Goal: Transaction & Acquisition: Purchase product/service

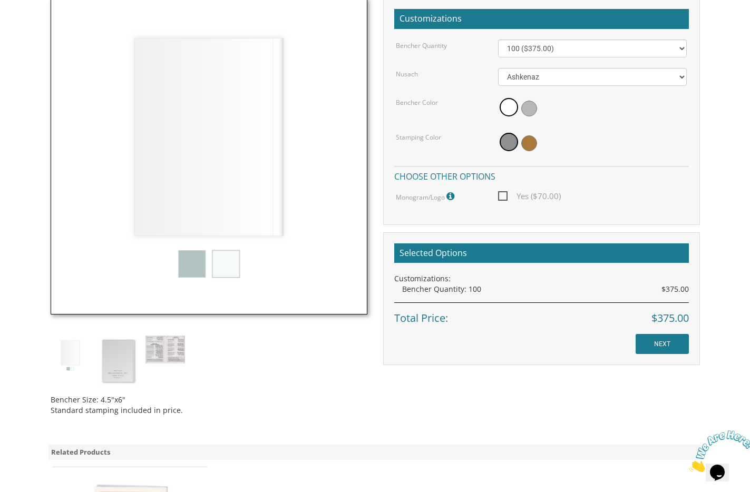
click at [506, 198] on span "Yes ($70.00)" at bounding box center [529, 196] width 63 height 13
click at [505, 198] on input "Yes ($70.00)" at bounding box center [501, 195] width 7 height 7
checkbox input "true"
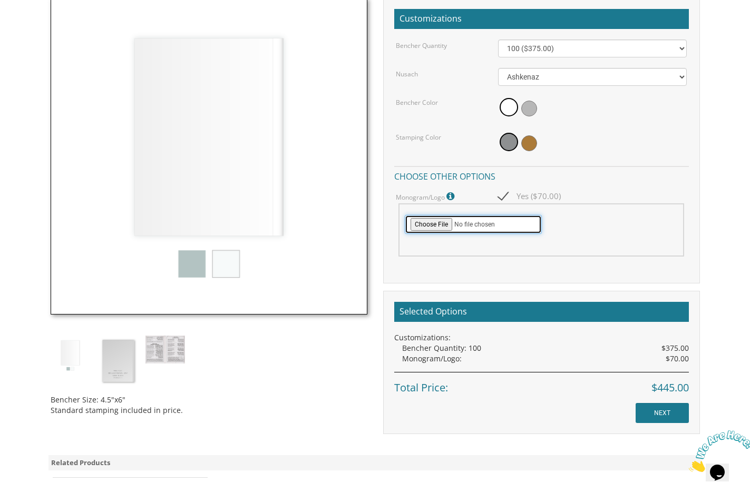
click at [437, 224] on input "file" at bounding box center [473, 224] width 137 height 19
type input "C:\fakepath\[PERSON_NAME] [PERSON_NAME] High Res PNG.png"
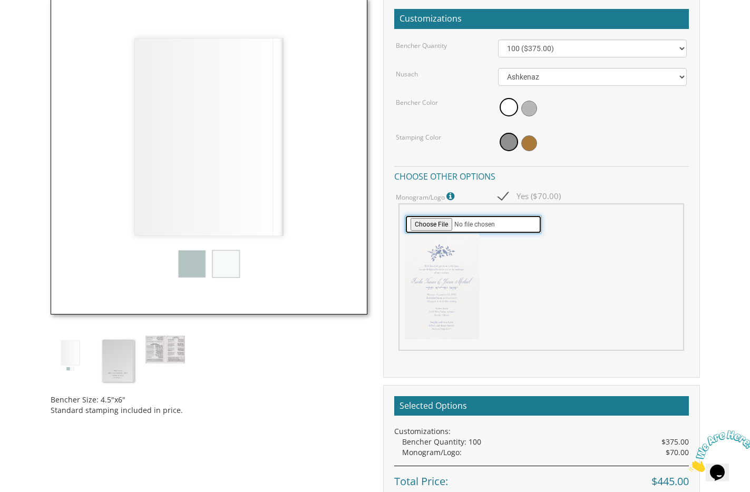
click at [433, 228] on input "file" at bounding box center [473, 224] width 137 height 19
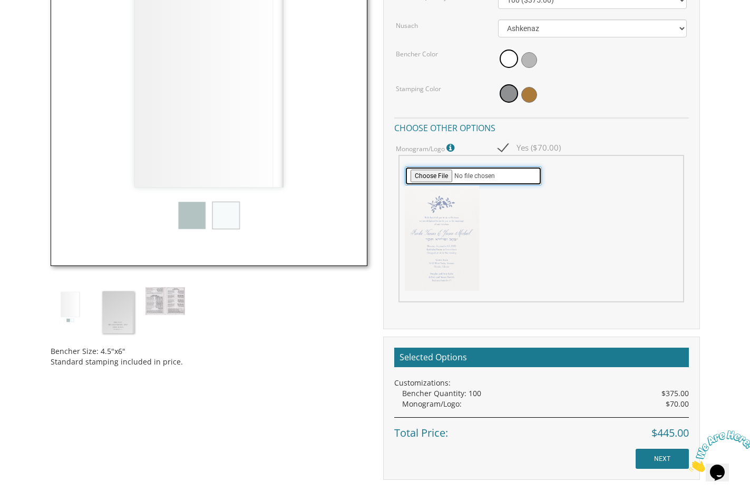
scroll to position [195, 0]
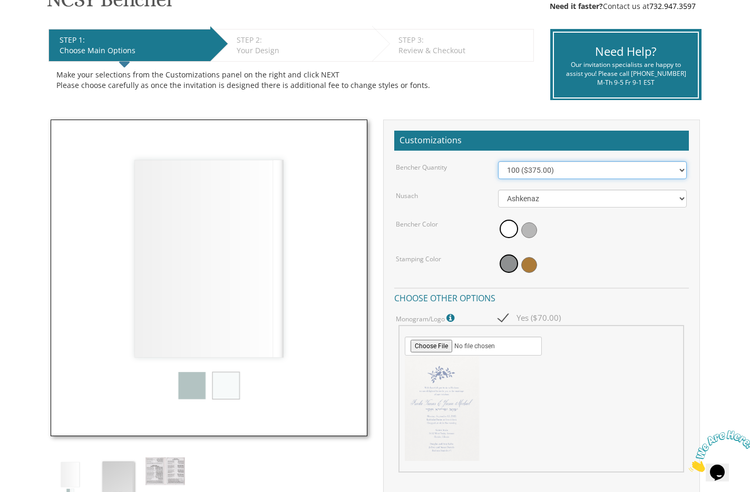
click at [550, 175] on select "100 ($375.00) 200 ($650.00) 300 ($975.00) 400 ($1,300.00) 500 ($1,625.00)" at bounding box center [592, 170] width 189 height 18
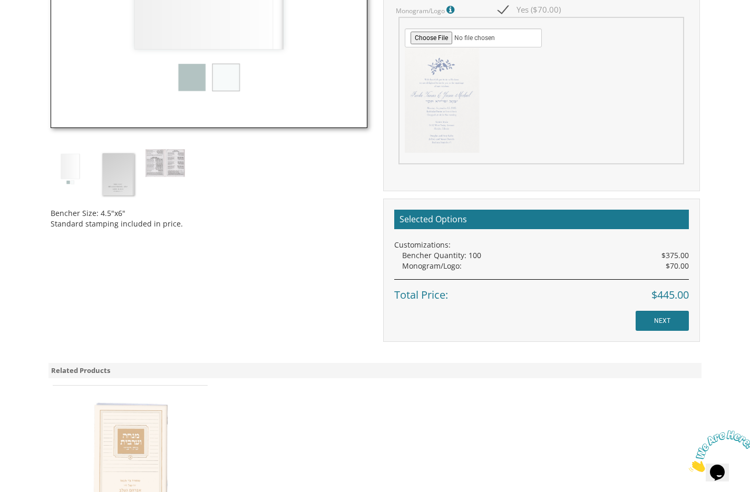
scroll to position [515, 0]
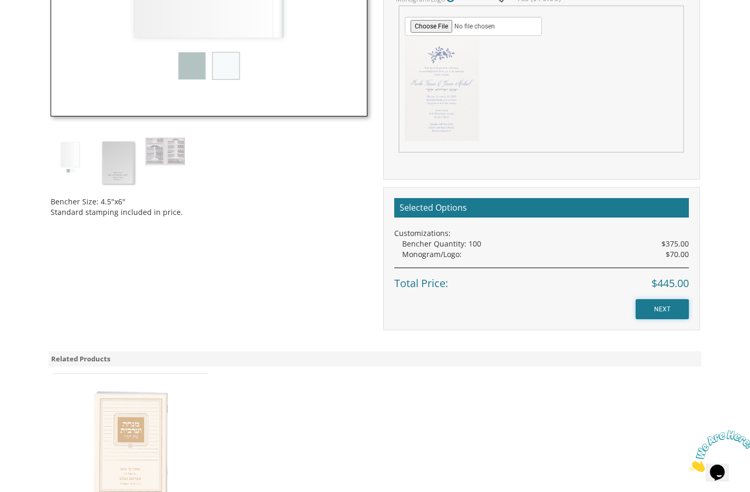
click at [660, 313] on input "NEXT" at bounding box center [662, 309] width 53 height 20
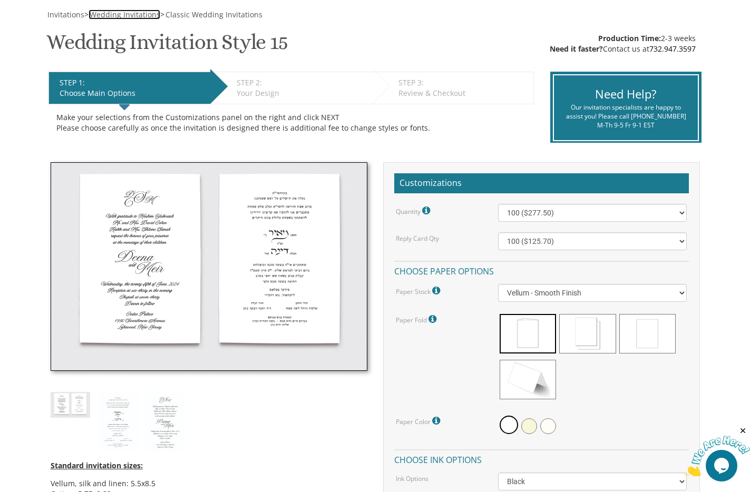
click at [124, 13] on span "Wedding Invitations" at bounding box center [125, 14] width 71 height 10
click at [67, 15] on span "Invitations" at bounding box center [65, 14] width 37 height 10
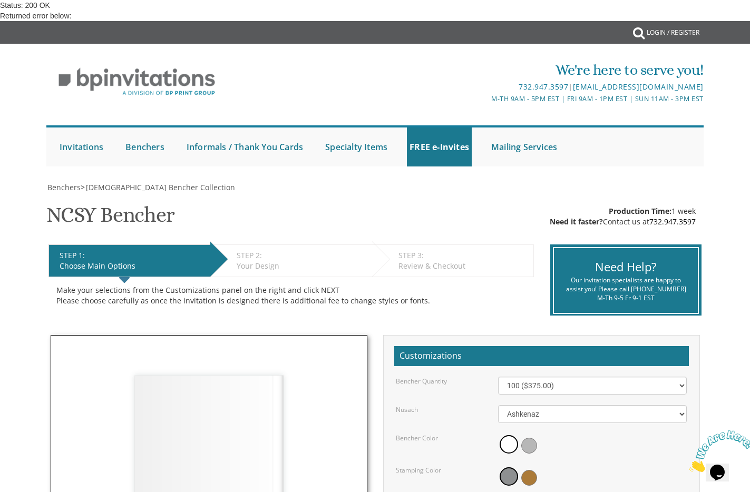
scroll to position [321, 0]
checkbox input "true"
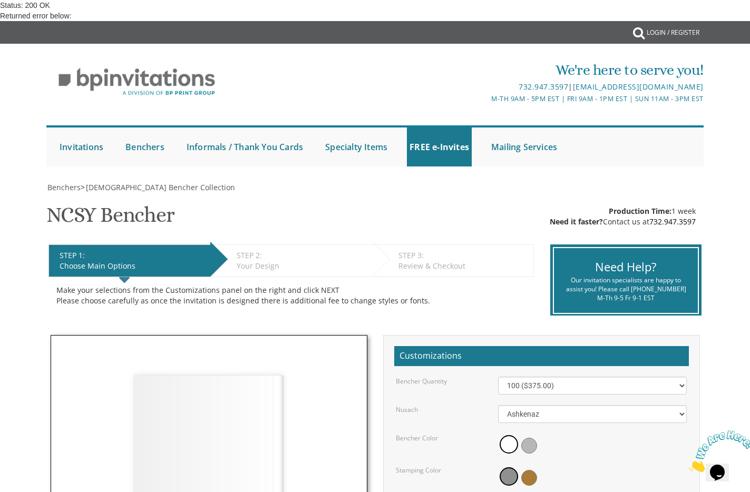
type input "C:\fakepath\Kahn Daniels High Res PNG.png"
click at [151, 187] on span "[DEMOGRAPHIC_DATA] Bencher Collection" at bounding box center [160, 187] width 149 height 10
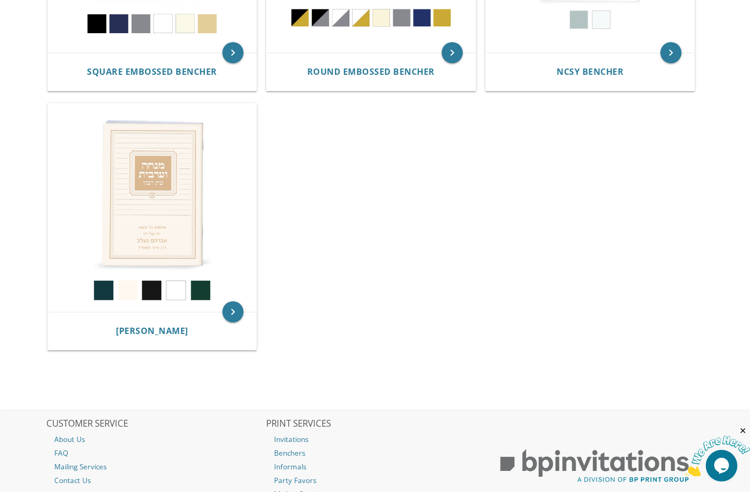
scroll to position [440, 0]
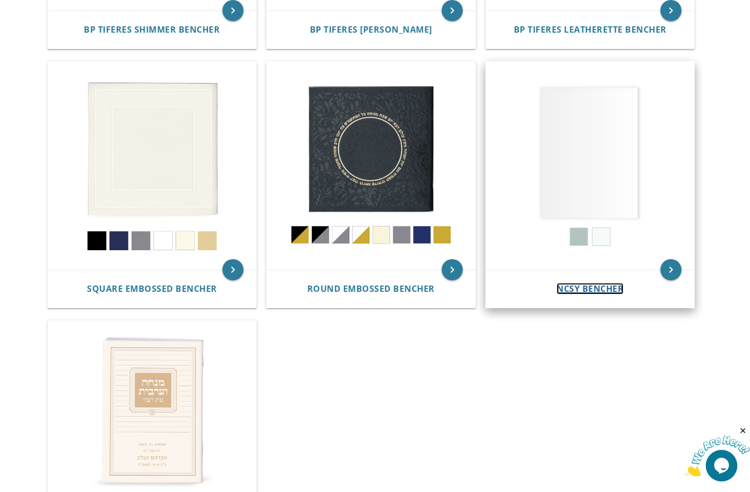
click at [598, 286] on span "NCSY Bencher" at bounding box center [590, 289] width 67 height 12
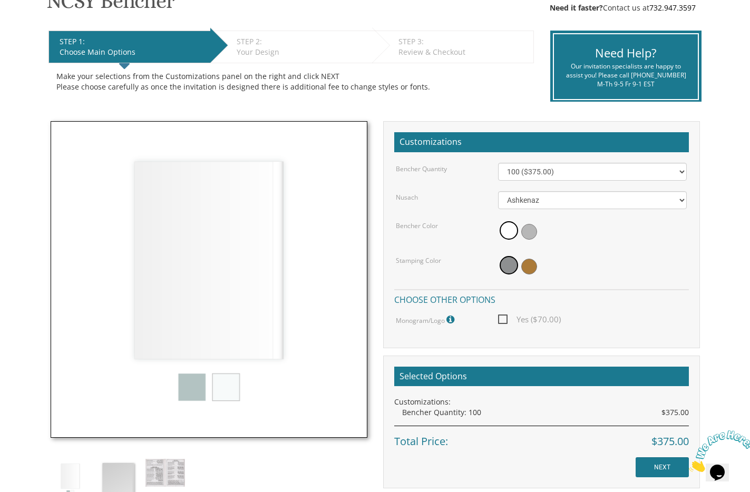
scroll to position [197, 0]
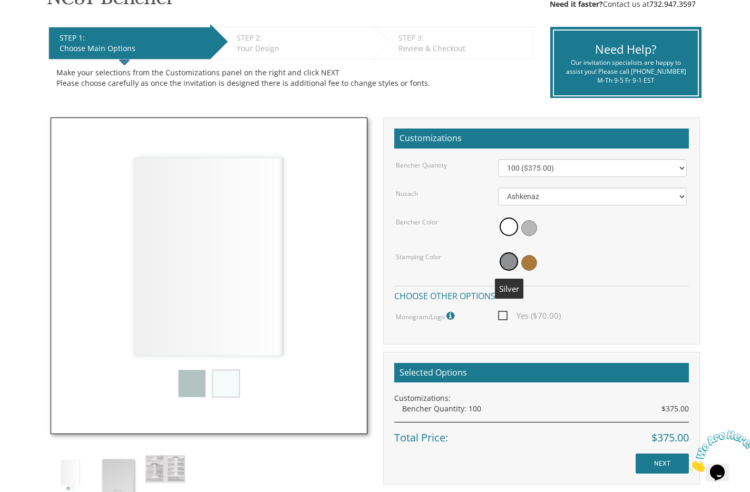
click at [505, 266] on span at bounding box center [509, 262] width 18 height 18
click at [501, 316] on span "Yes ($70.00)" at bounding box center [529, 315] width 63 height 13
click at [501, 316] on input "Yes ($70.00)" at bounding box center [501, 315] width 7 height 7
checkbox input "true"
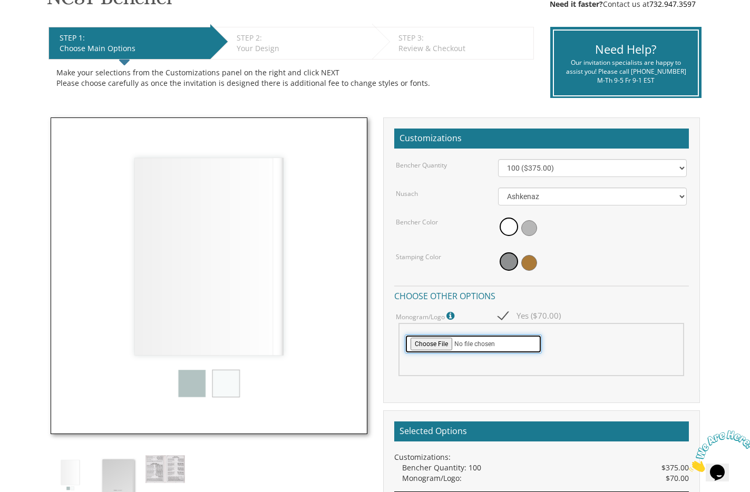
click at [428, 345] on input "file" at bounding box center [473, 344] width 137 height 19
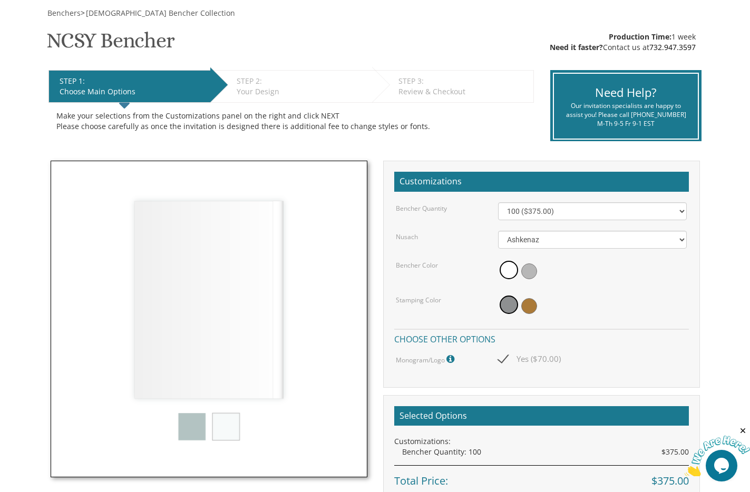
scroll to position [160, 0]
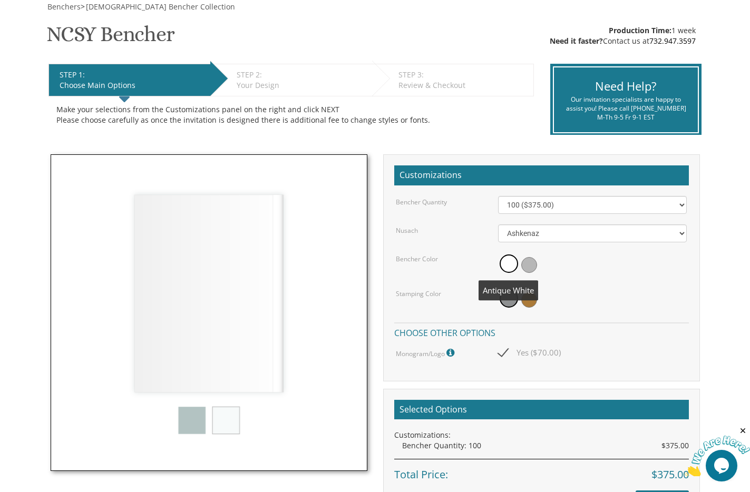
click at [512, 263] on span at bounding box center [509, 264] width 18 height 18
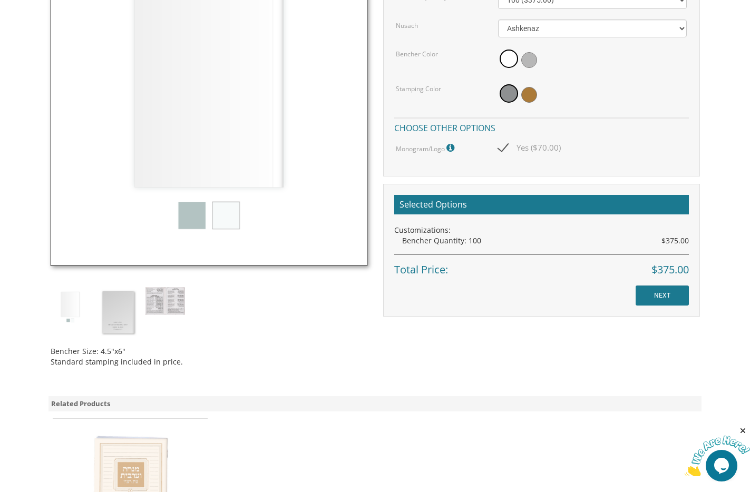
scroll to position [488, 0]
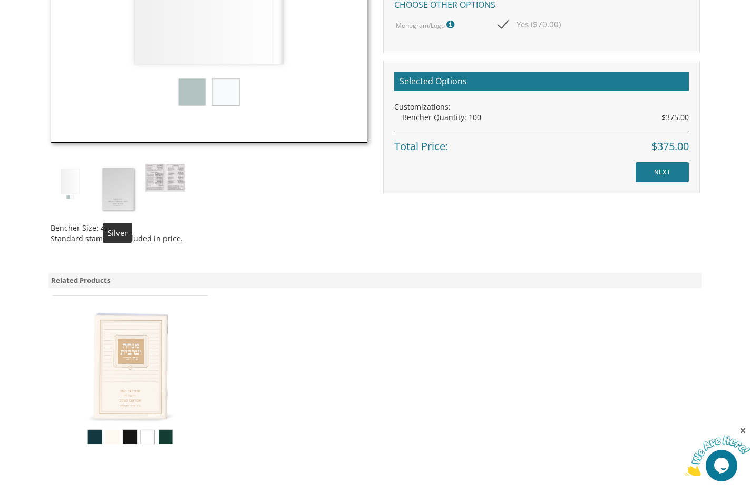
click at [115, 189] on img at bounding box center [118, 189] width 40 height 51
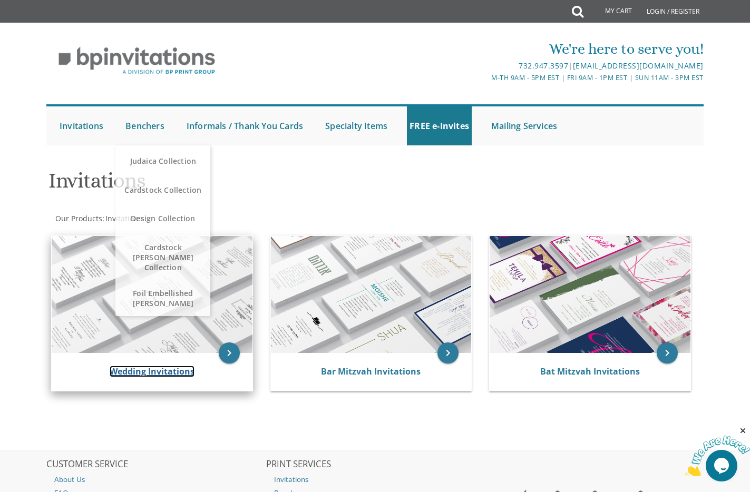
click at [170, 368] on link "Wedding Invitations" at bounding box center [152, 372] width 85 height 12
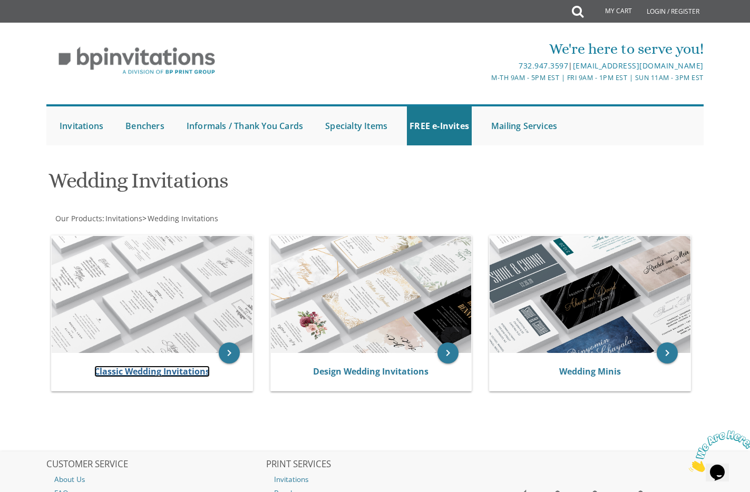
click at [170, 368] on link "Classic Wedding Invitations" at bounding box center [151, 372] width 115 height 12
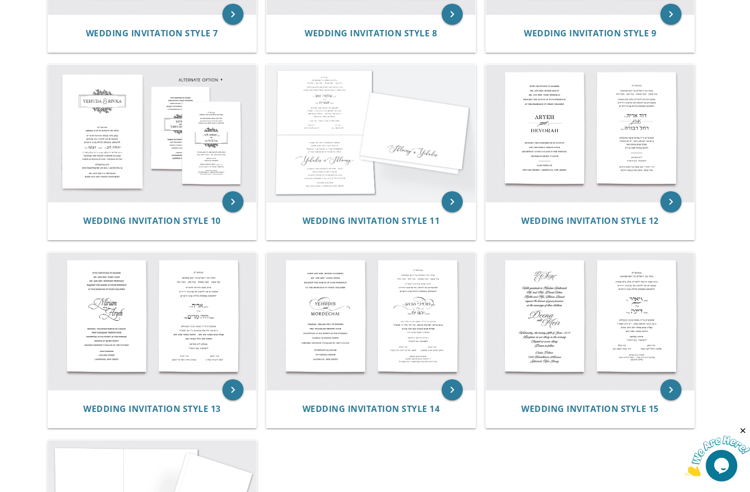
scroll to position [741, 0]
click at [561, 327] on img at bounding box center [590, 321] width 209 height 137
